Goal: Information Seeking & Learning: Learn about a topic

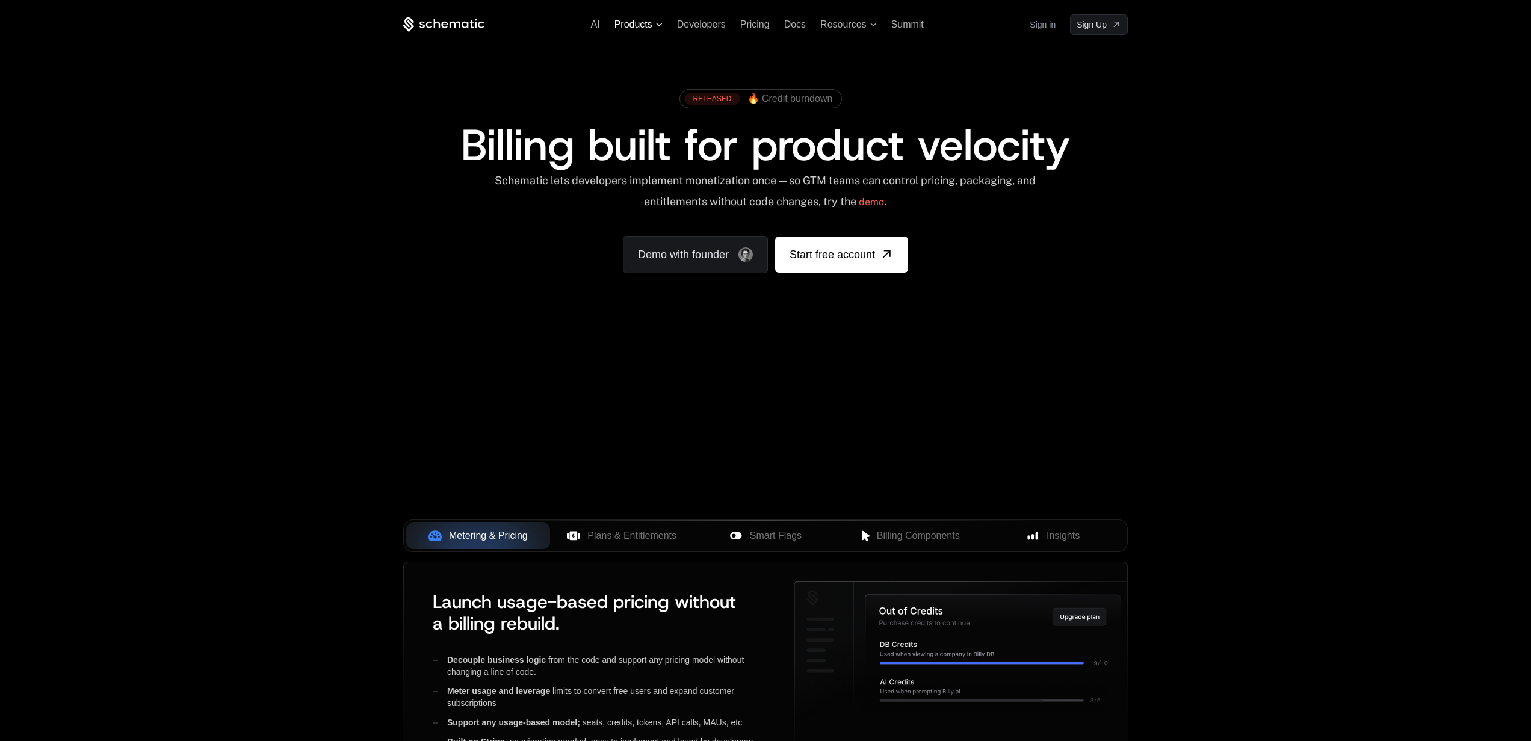
click at [660, 26] on span "Products" at bounding box center [639, 24] width 48 height 11
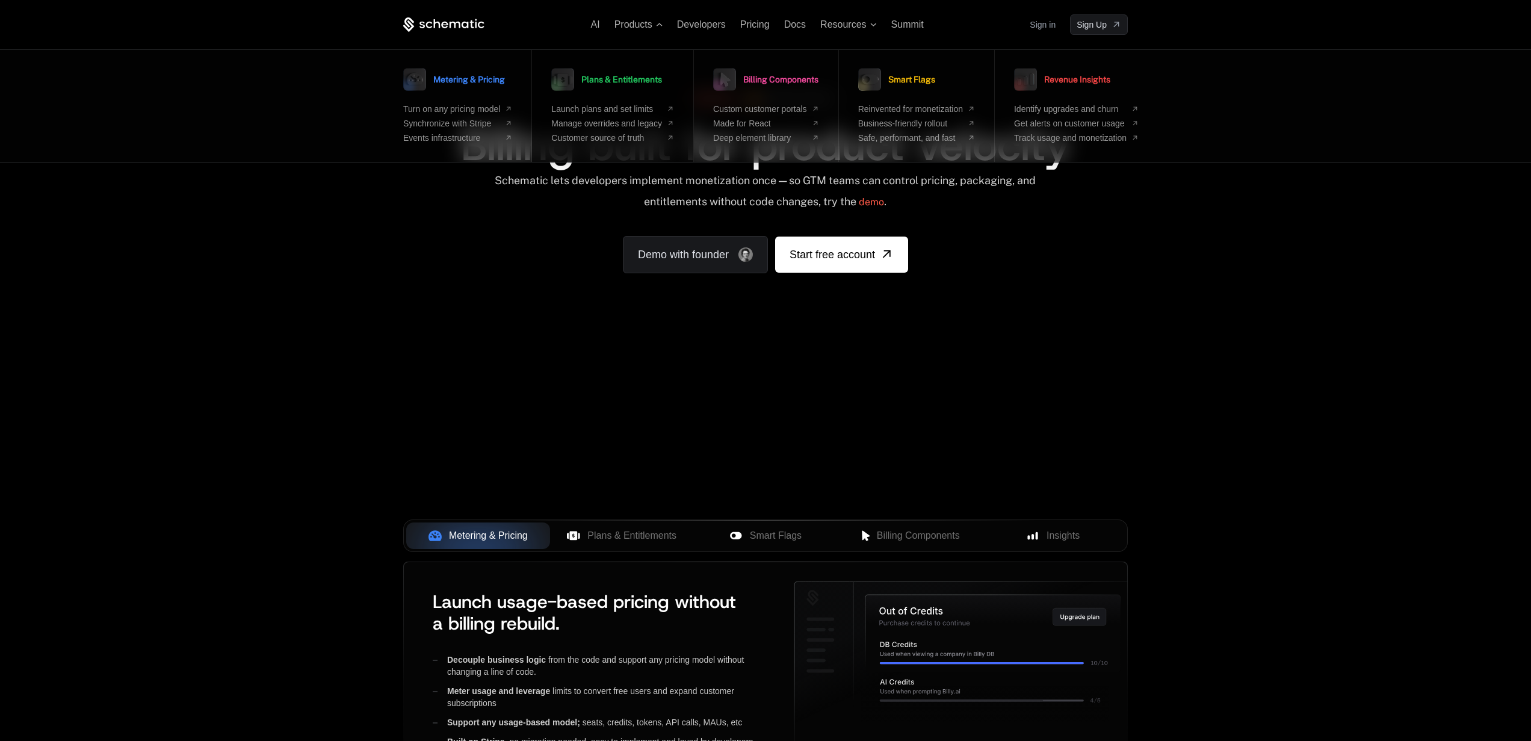
click at [631, 79] on span "Plans & Entitlements" at bounding box center [622, 79] width 81 height 8
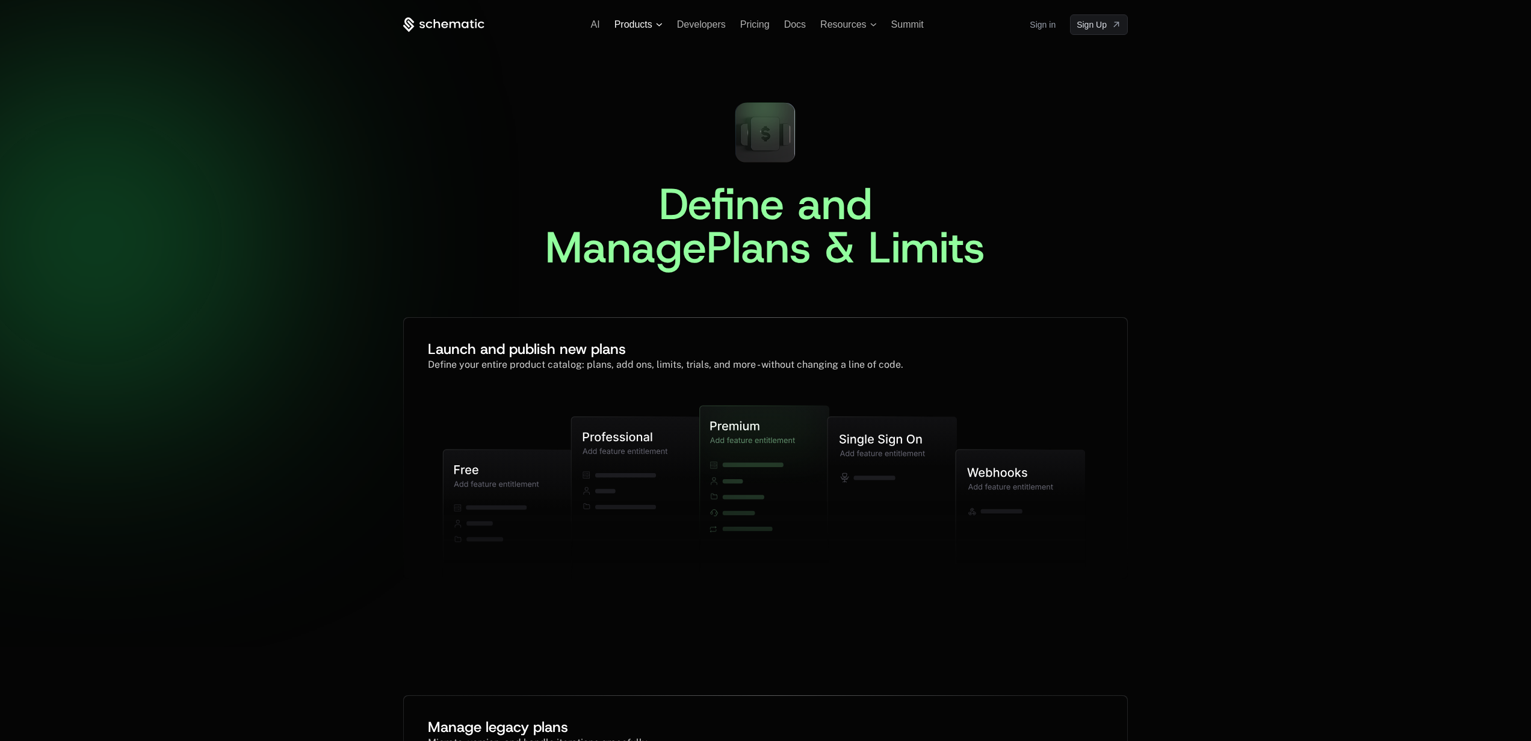
click at [653, 27] on span "Products" at bounding box center [639, 24] width 48 height 11
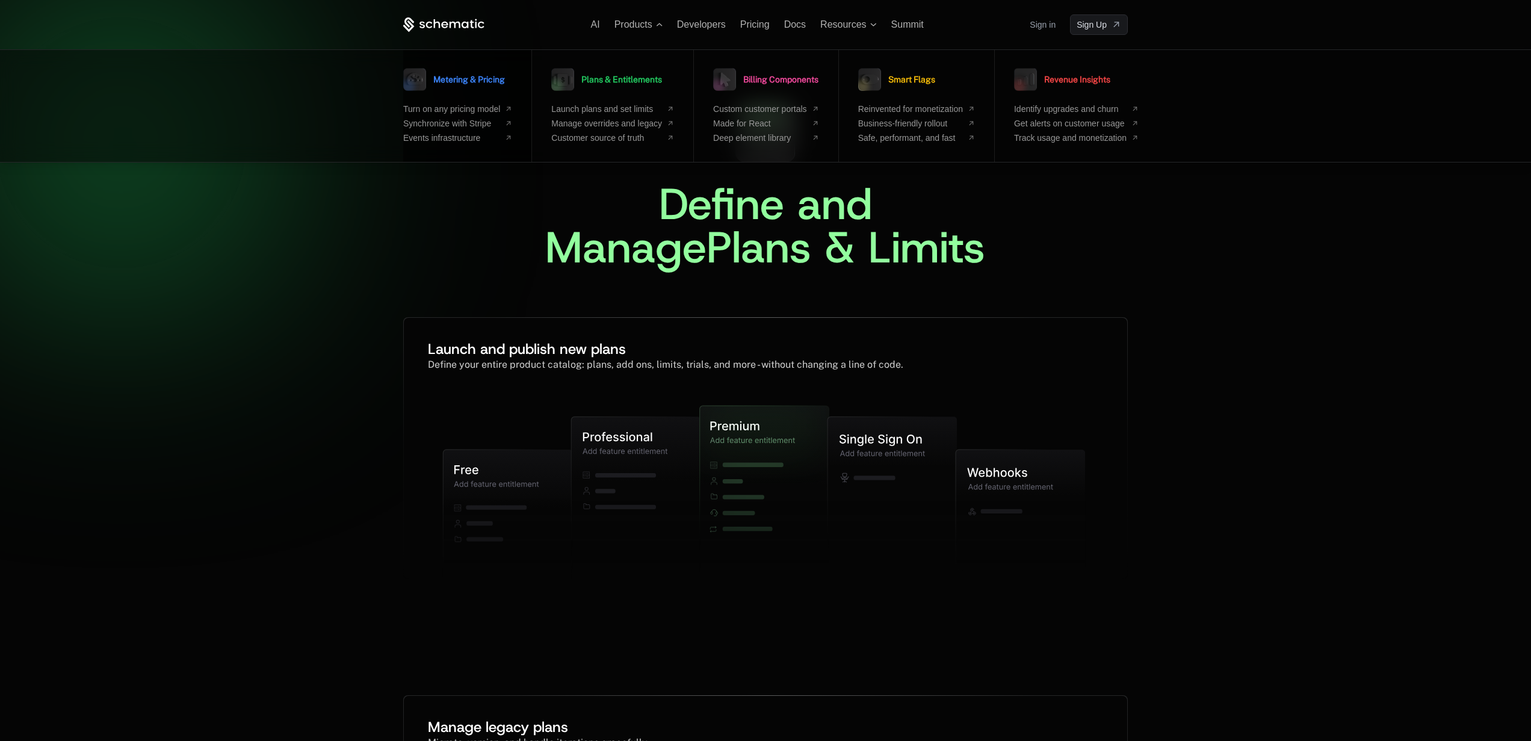
click at [481, 82] on span "Metering & Pricing" at bounding box center [469, 79] width 72 height 8
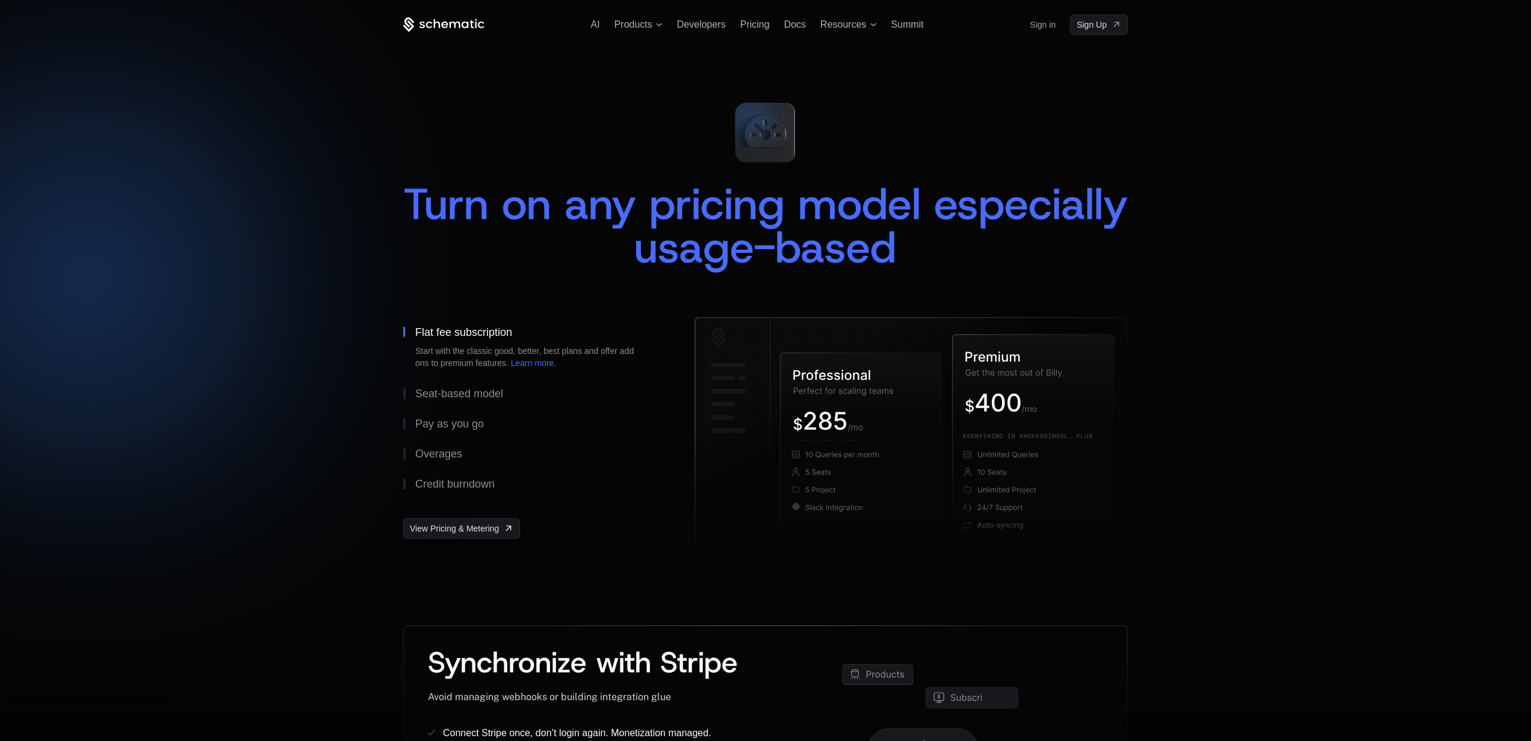
click at [661, 30] on div "AI Products Developers Pricing Docs Resources Summit Sign in Sign Up" at bounding box center [765, 24] width 725 height 20
click at [656, 21] on span "Products" at bounding box center [639, 24] width 48 height 11
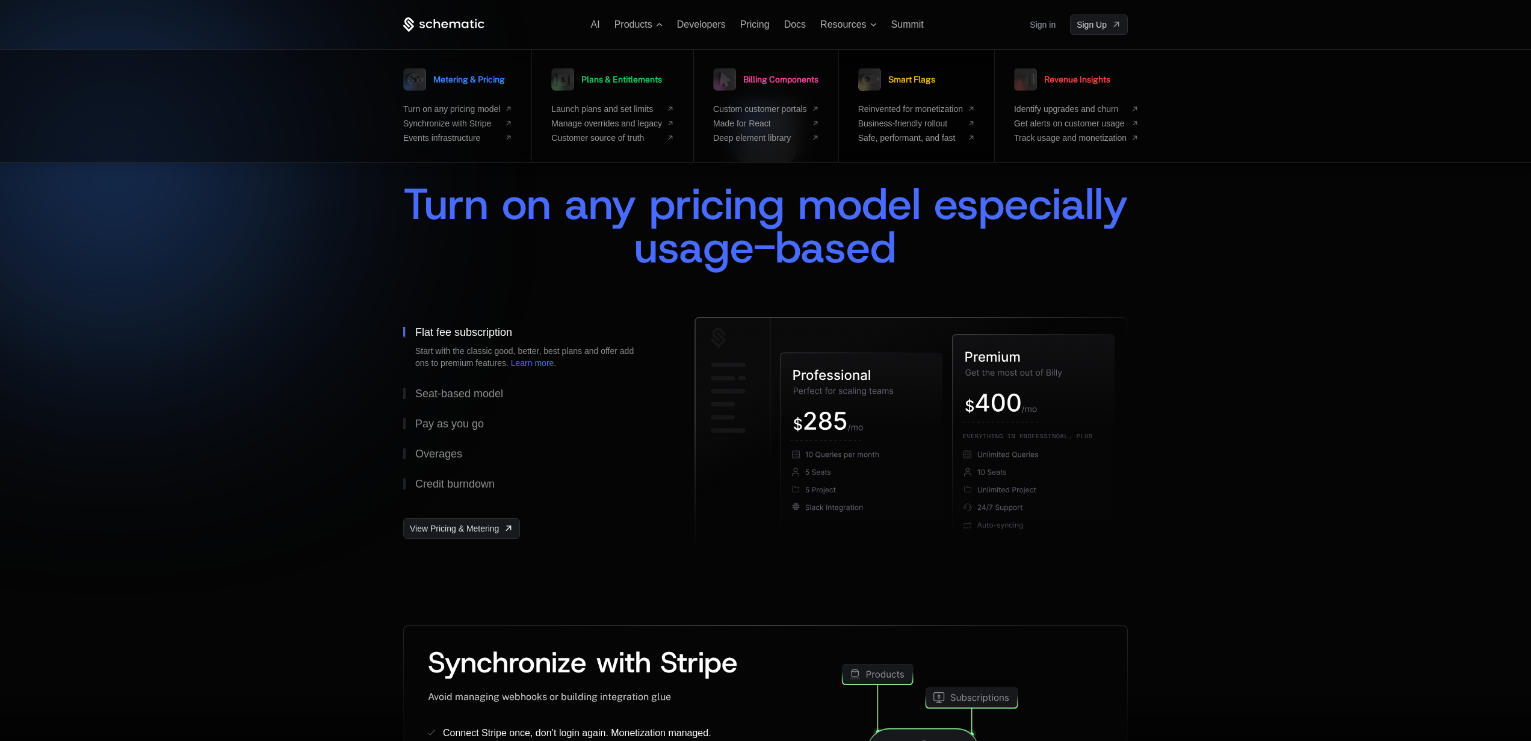
click at [926, 75] on span "Smart Flags" at bounding box center [912, 79] width 47 height 8
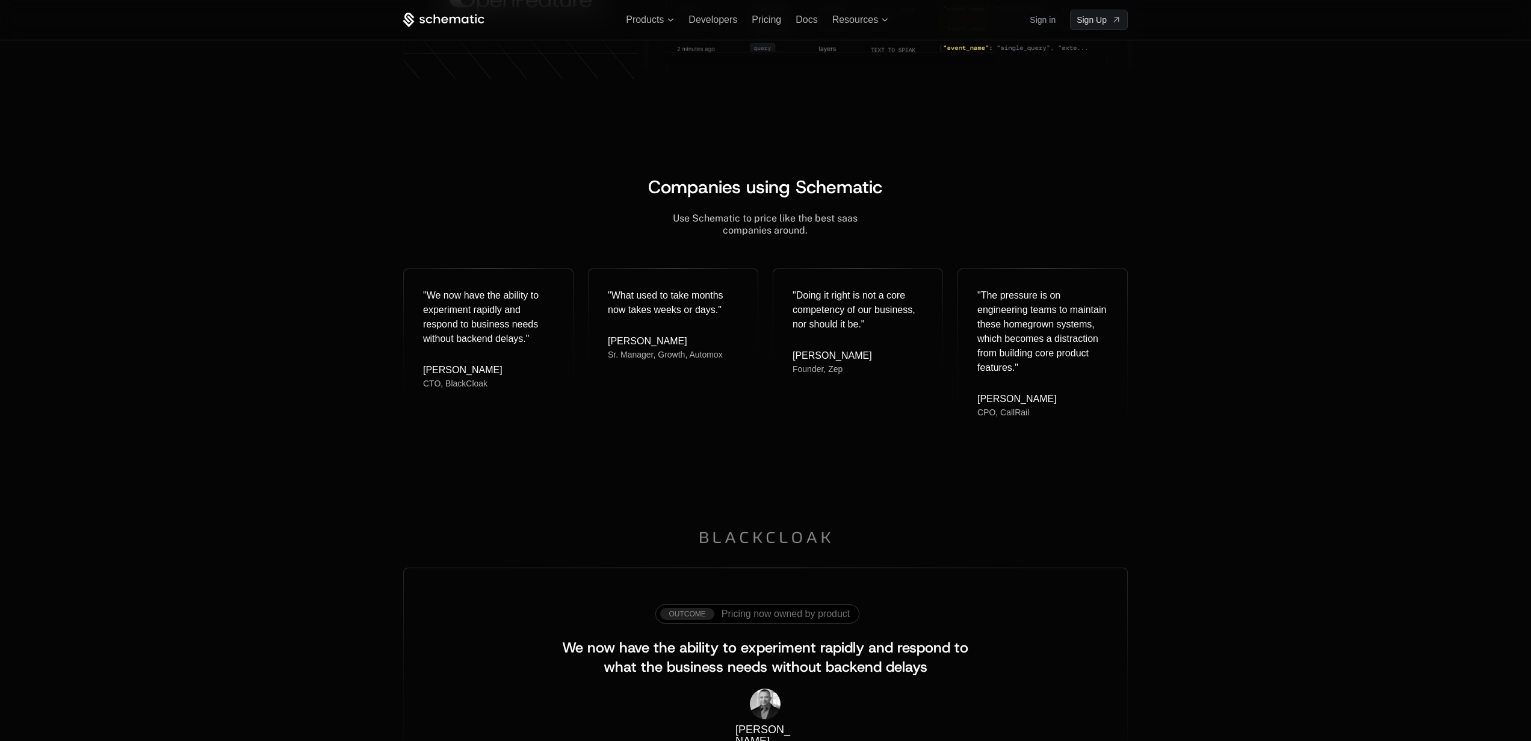
scroll to position [1122, 0]
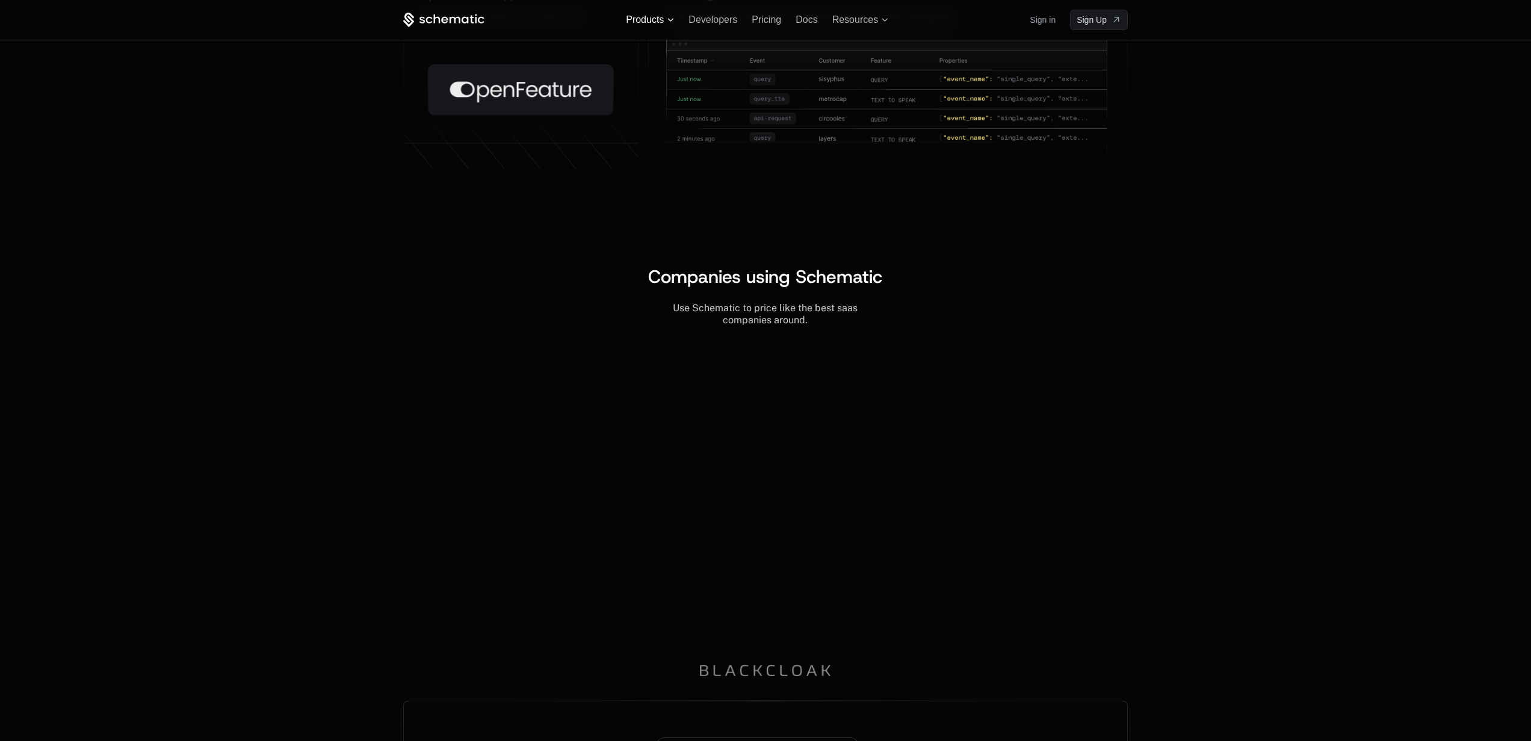
click at [662, 23] on span "Products" at bounding box center [645, 19] width 38 height 11
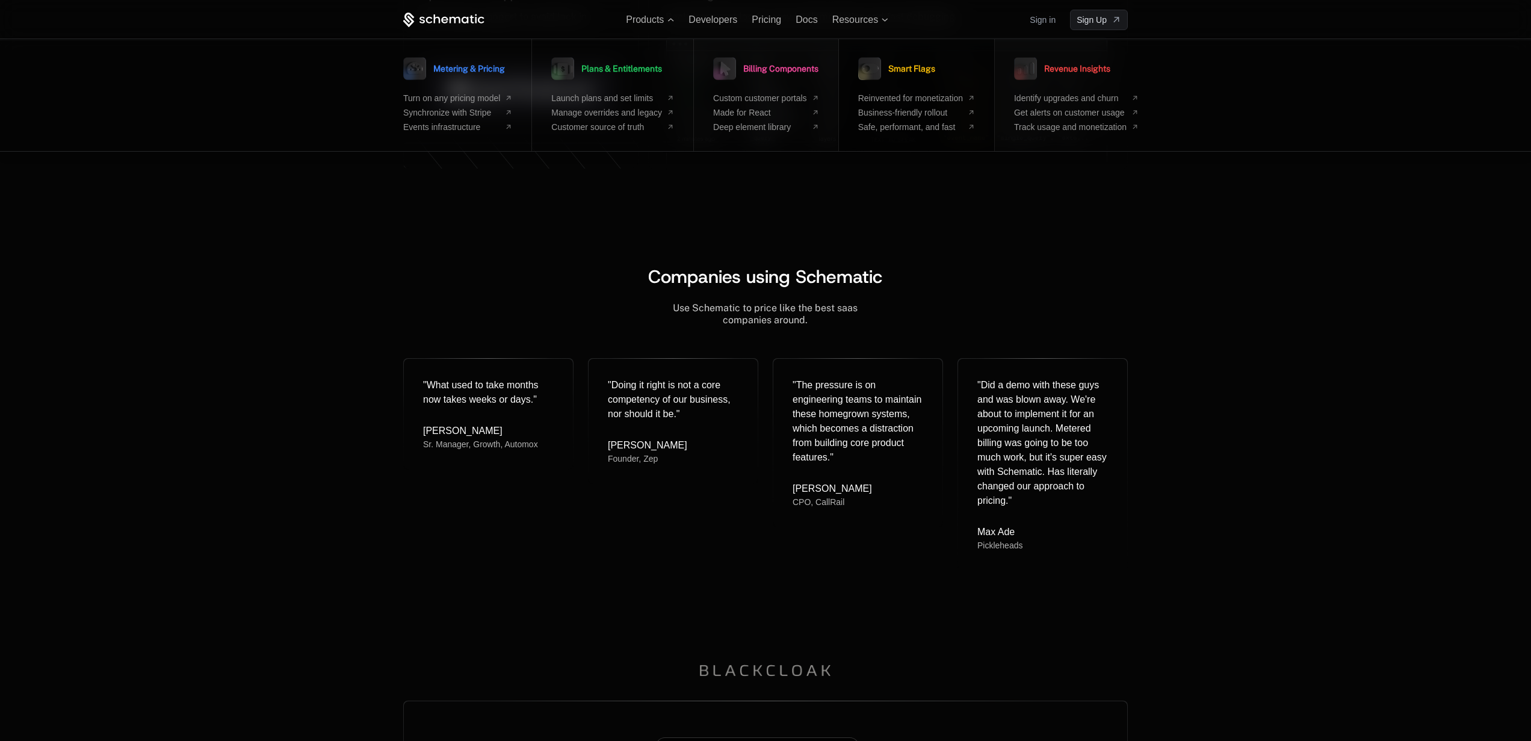
click at [916, 71] on span "Smart Flags" at bounding box center [912, 68] width 47 height 8
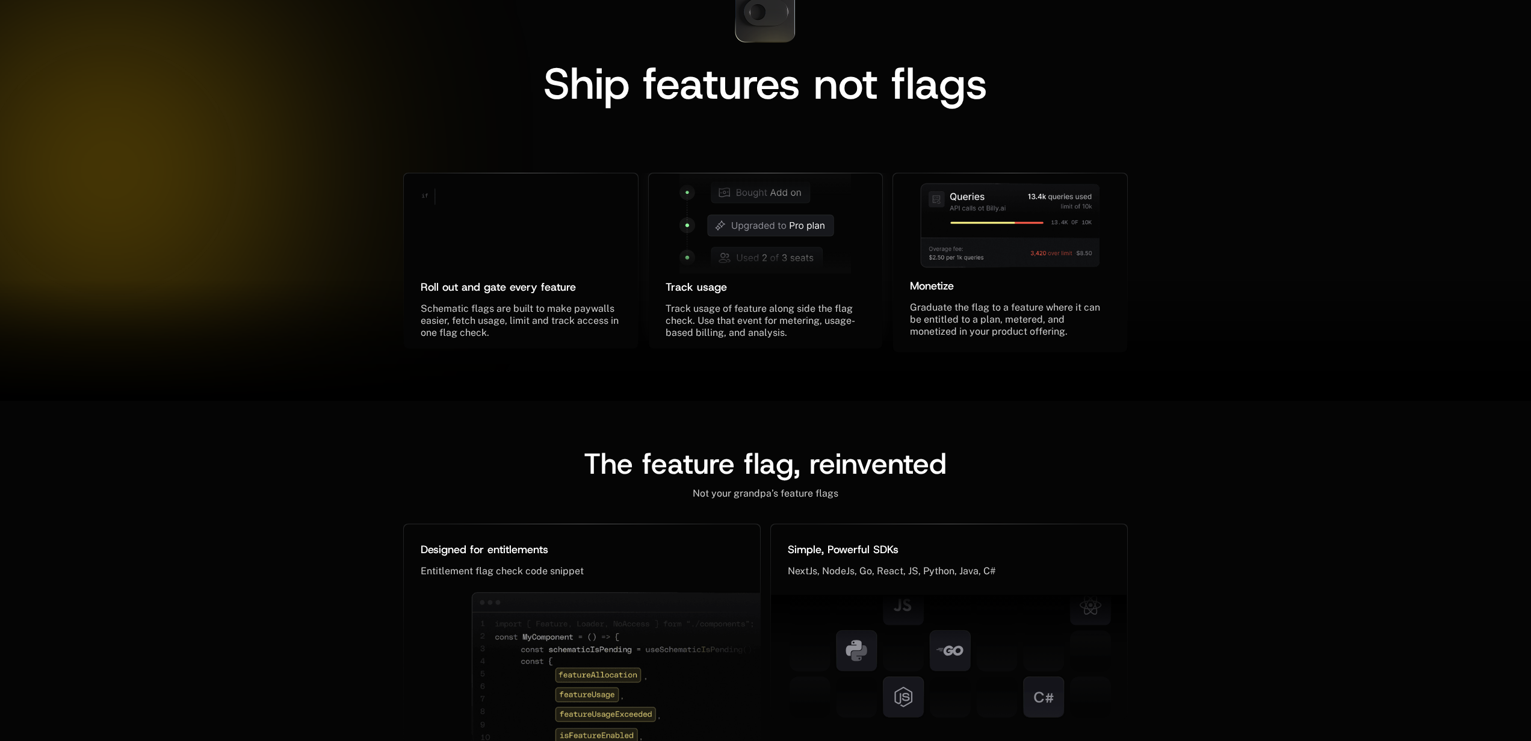
scroll to position [0, 0]
